Goal: Navigation & Orientation: Find specific page/section

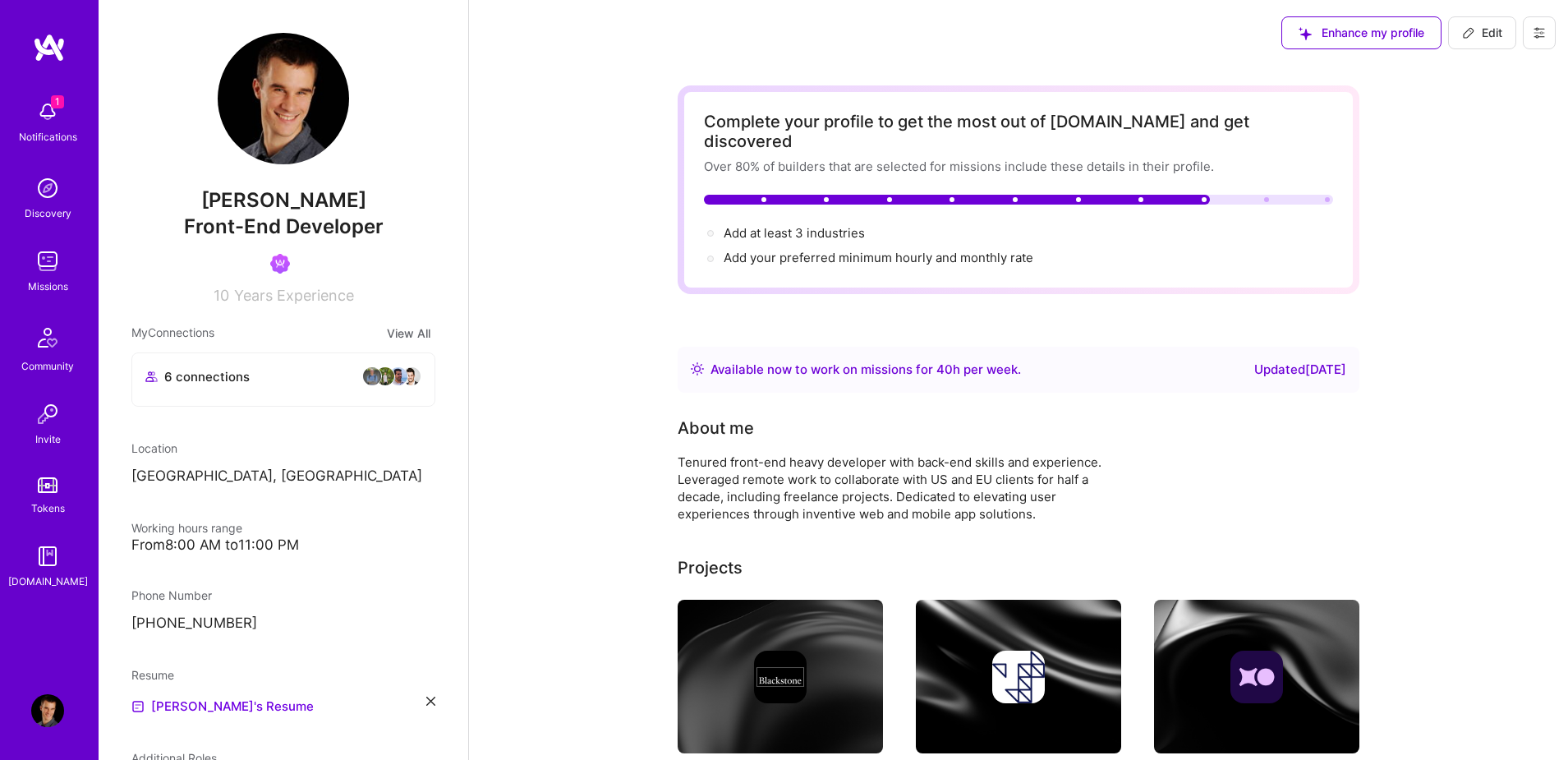
click at [39, 129] on div "Notifications" at bounding box center [48, 137] width 59 height 17
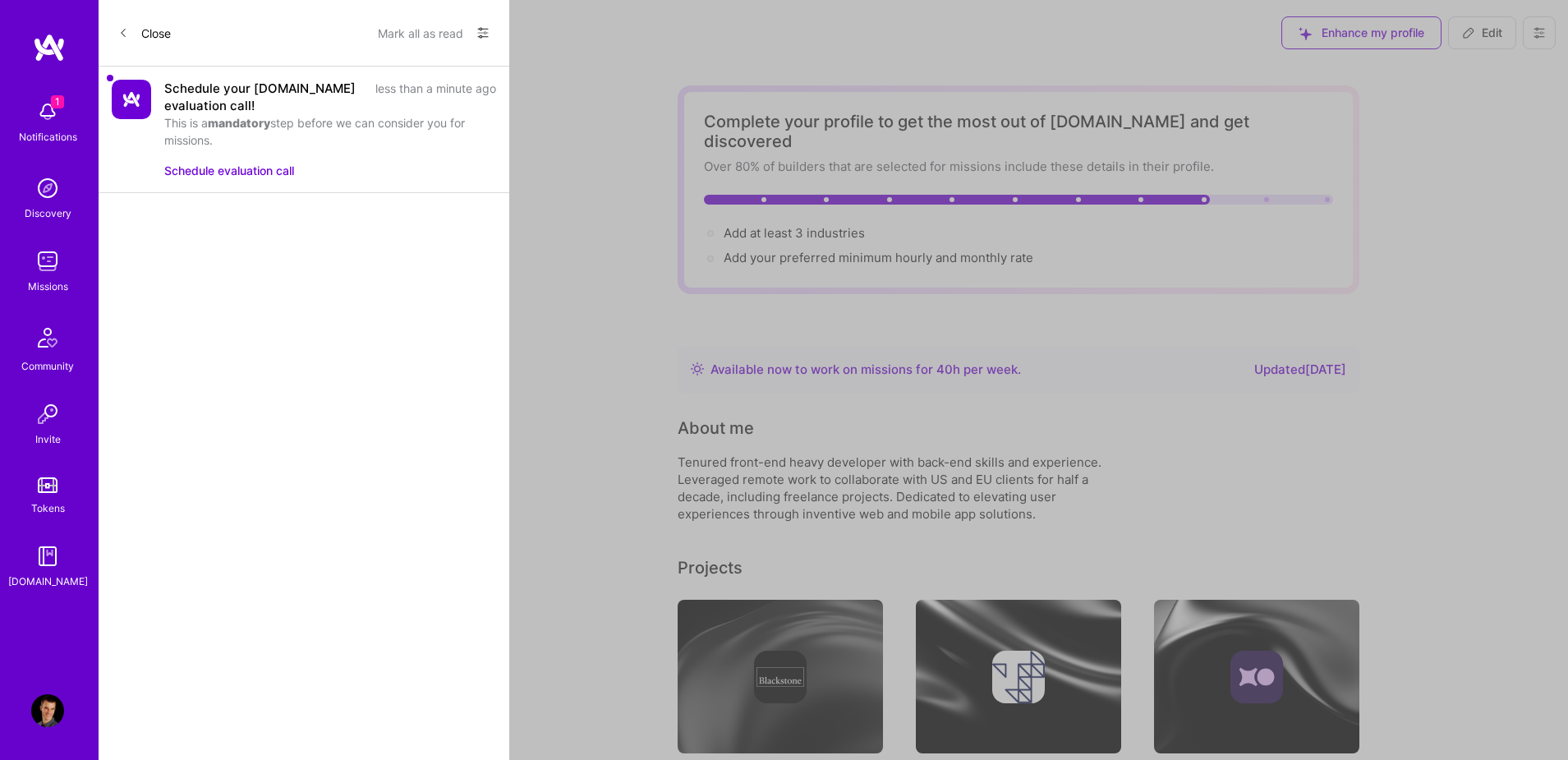
click at [490, 36] on div "Close Mark all as read Show all notifications Show unread notifications only" at bounding box center [304, 33] width 410 height 66
click at [480, 32] on icon at bounding box center [483, 33] width 13 height 13
click at [369, 64] on span "Show all notifications" at bounding box center [367, 67] width 114 height 16
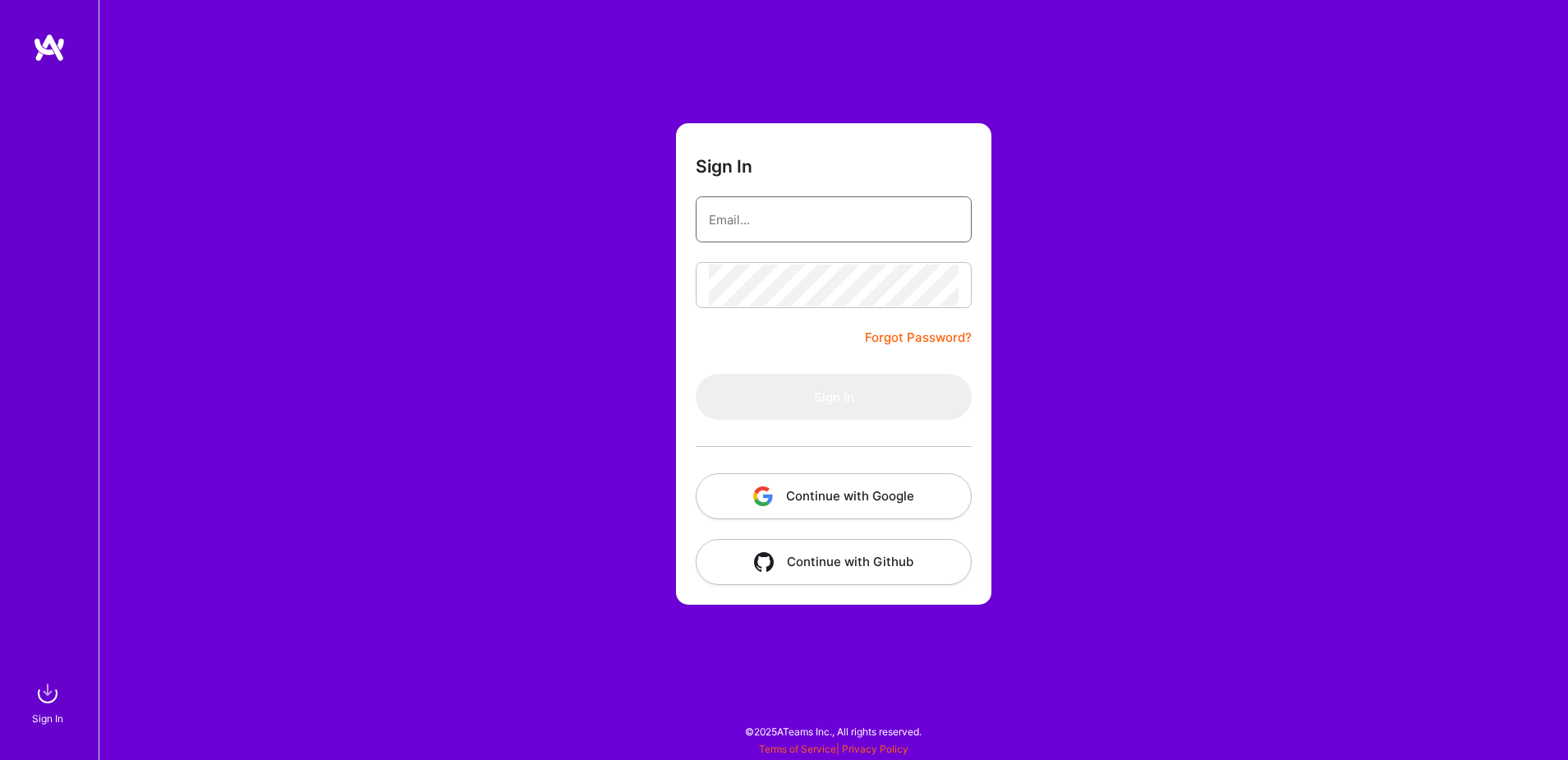
type input "[EMAIL_ADDRESS][DOMAIN_NAME]"
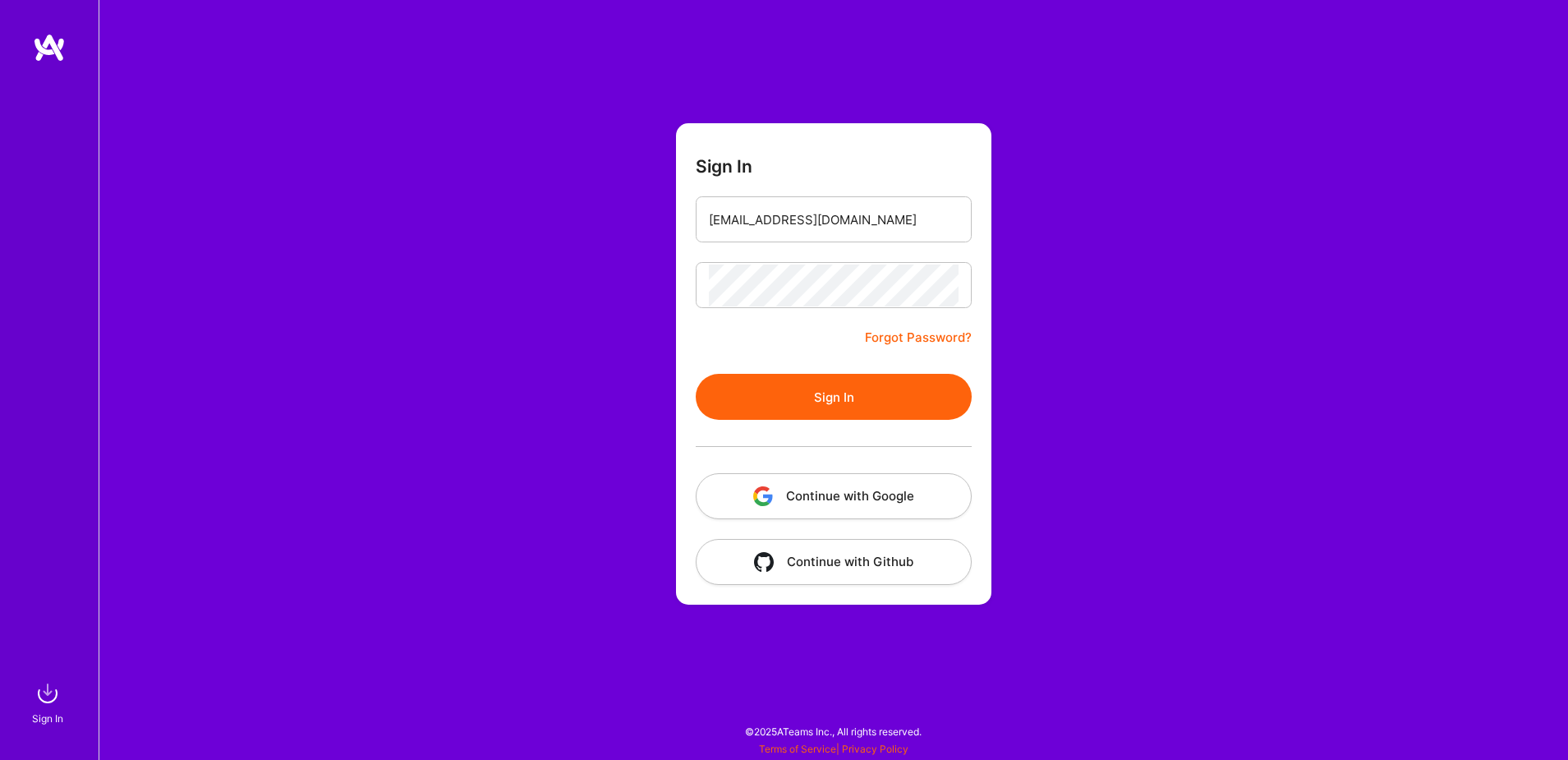
click at [865, 487] on button "Continue with Google" at bounding box center [833, 496] width 276 height 46
